Goal: Task Accomplishment & Management: Manage account settings

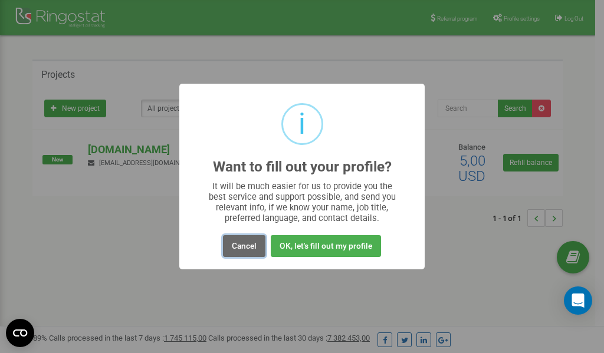
click at [245, 244] on button "Cancel" at bounding box center [244, 246] width 42 height 22
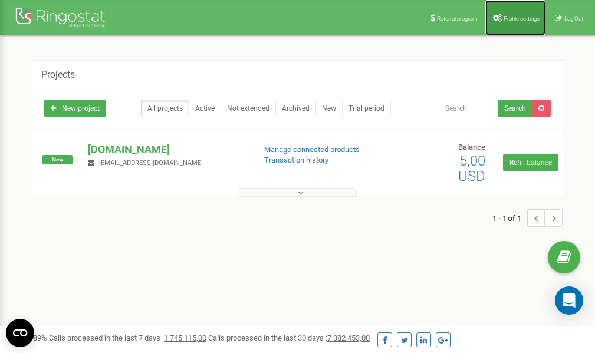
click at [516, 17] on span "Profile settings" at bounding box center [521, 18] width 36 height 6
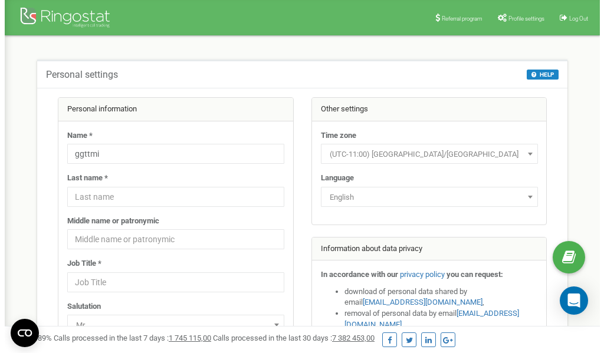
scroll to position [59, 0]
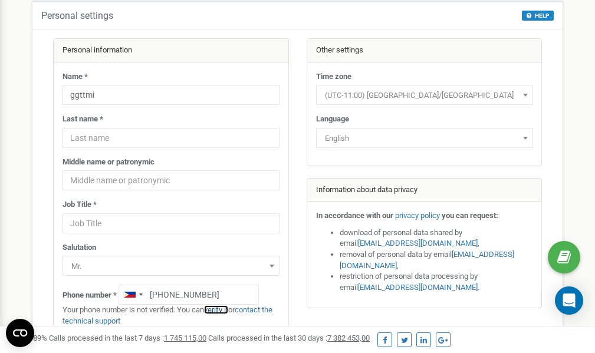
click at [225, 309] on link "verify it" at bounding box center [216, 309] width 24 height 9
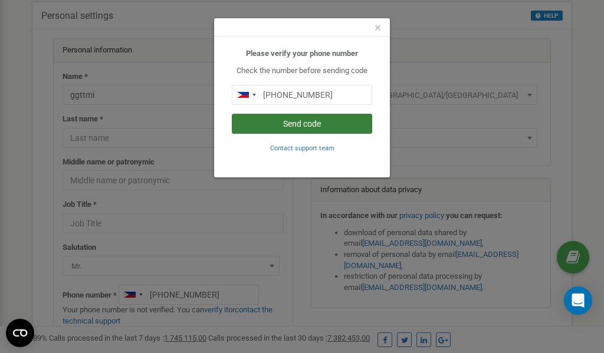
click at [283, 127] on button "Send code" at bounding box center [302, 124] width 140 height 20
